Goal: Check status: Check status

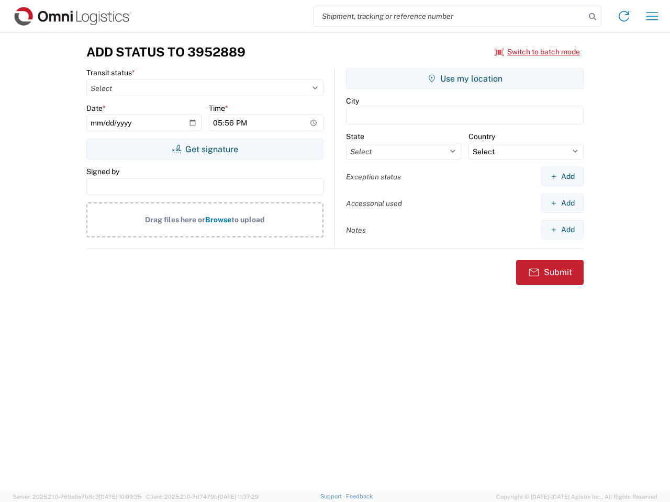
click at [449, 16] on input "search" at bounding box center [449, 16] width 271 height 20
click at [592, 17] on icon at bounding box center [592, 16] width 15 height 15
click at [624, 16] on icon at bounding box center [623, 16] width 17 height 17
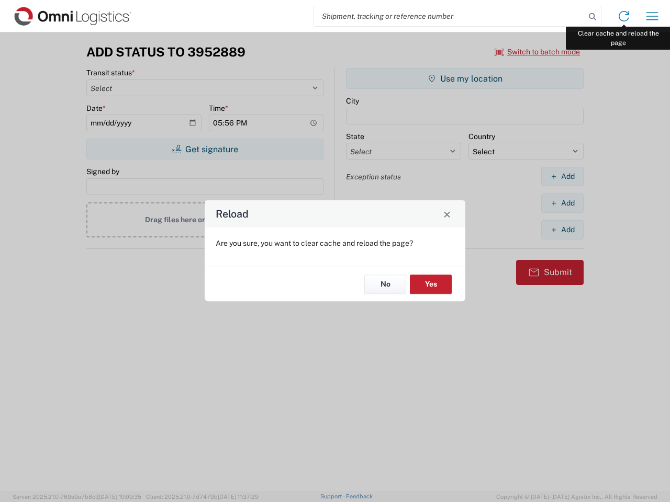
click at [652, 16] on div "Reload Are you sure, you want to clear cache and reload the page? No Yes" at bounding box center [335, 251] width 670 height 502
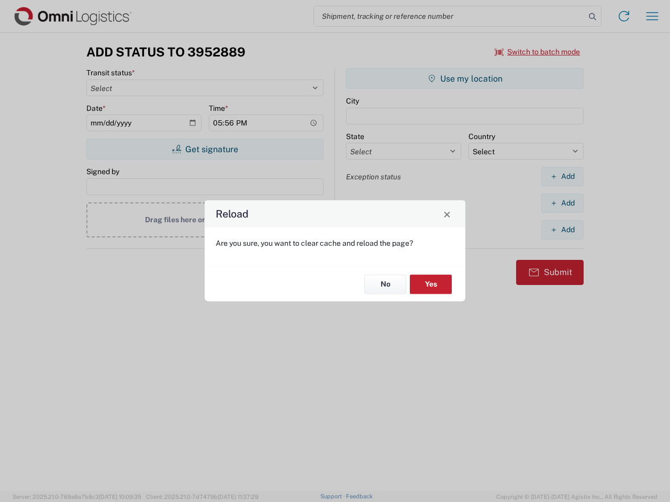
click at [537, 52] on div "Reload Are you sure, you want to clear cache and reload the page? No Yes" at bounding box center [335, 251] width 670 height 502
click at [205, 149] on div "Reload Are you sure, you want to clear cache and reload the page? No Yes" at bounding box center [335, 251] width 670 height 502
click at [465, 78] on div "Reload Are you sure, you want to clear cache and reload the page? No Yes" at bounding box center [335, 251] width 670 height 502
click at [562, 176] on div "Reload Are you sure, you want to clear cache and reload the page? No Yes" at bounding box center [335, 251] width 670 height 502
click at [562, 203] on div "Reload Are you sure, you want to clear cache and reload the page? No Yes" at bounding box center [335, 251] width 670 height 502
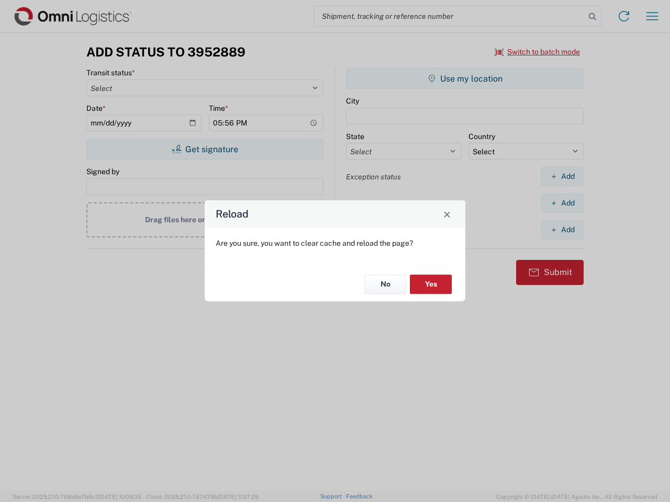
click at [562, 230] on div "Reload Are you sure, you want to clear cache and reload the page? No Yes" at bounding box center [335, 251] width 670 height 502
